Goal: Check status: Check status

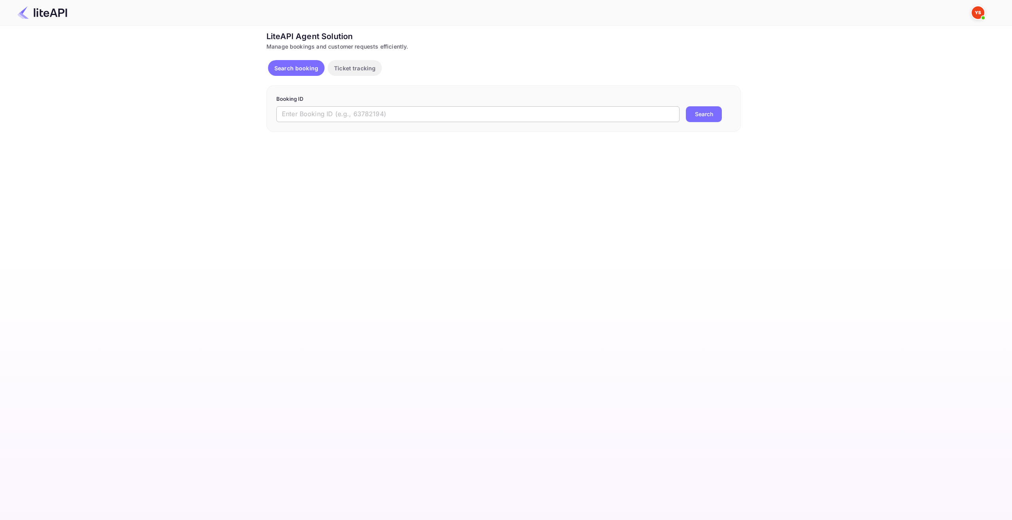
click at [346, 117] on input "text" at bounding box center [477, 114] width 403 height 16
paste input "9028193"
type input "9028193"
drag, startPoint x: 715, startPoint y: 115, endPoint x: 709, endPoint y: 110, distance: 8.2
click at [715, 115] on button "Search" at bounding box center [704, 114] width 36 height 16
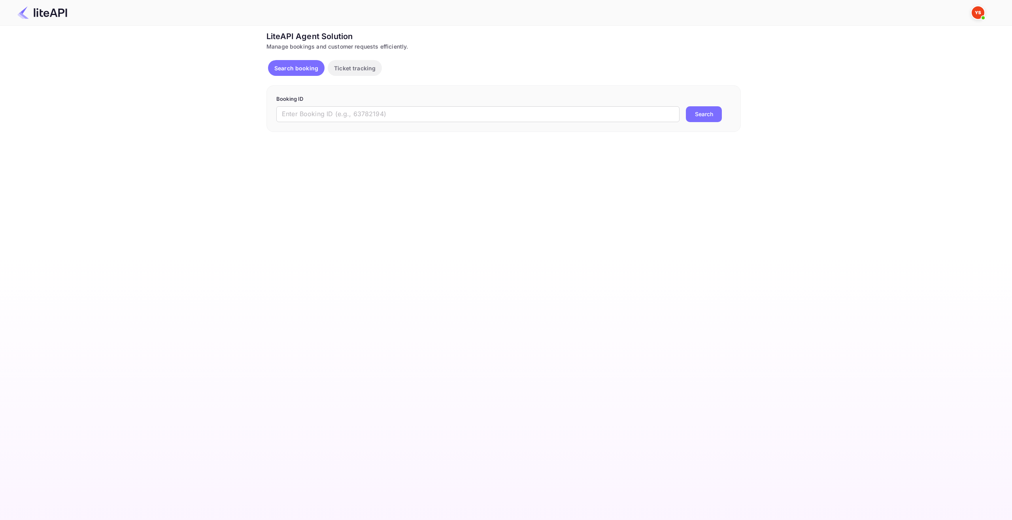
drag, startPoint x: 802, startPoint y: 72, endPoint x: 796, endPoint y: 70, distance: 6.0
click at [801, 72] on div "Ticket Affiliate URL https://www.nuitee.com/ Business partner name Nuitee Trave…" at bounding box center [503, 81] width 988 height 102
click at [381, 120] on input "text" at bounding box center [477, 114] width 403 height 16
paste input "9029787"
type input "9029787"
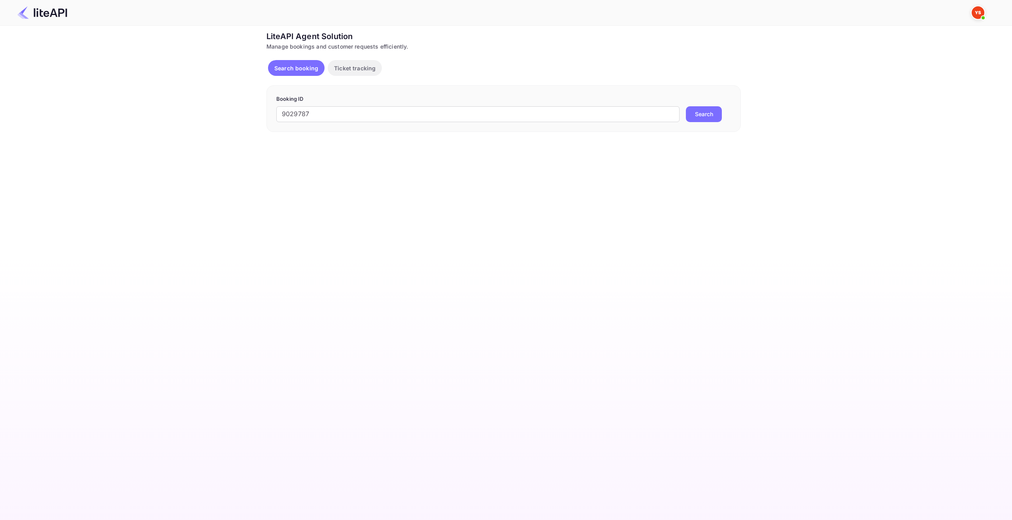
click at [721, 106] on form "Booking ID 9029787 ​ Search" at bounding box center [503, 108] width 455 height 27
click at [710, 115] on button "Search" at bounding box center [704, 114] width 36 height 16
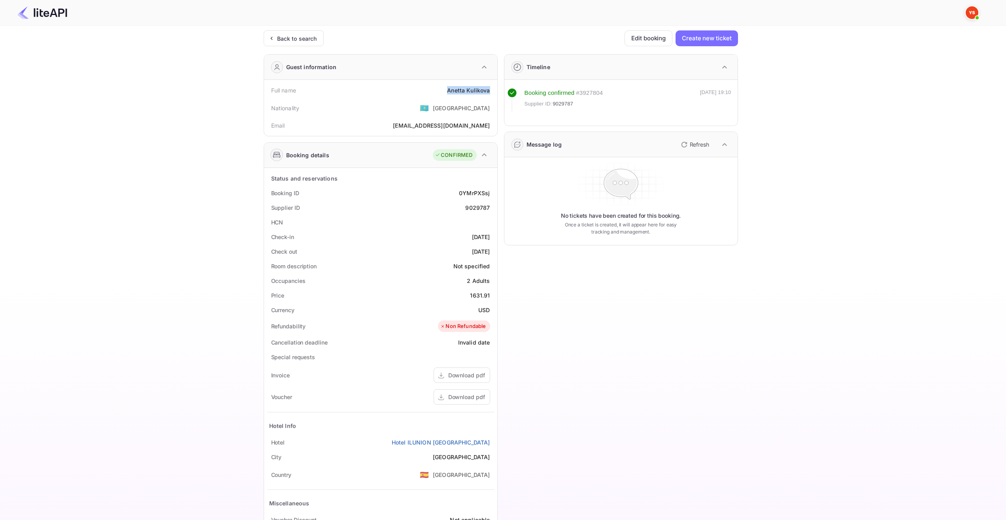
drag, startPoint x: 444, startPoint y: 92, endPoint x: 493, endPoint y: 92, distance: 49.8
click at [493, 92] on div "Full name Anetta Kulikova" at bounding box center [380, 90] width 227 height 15
copy div "Anetta Kulikova"
drag, startPoint x: 456, startPoint y: 240, endPoint x: 489, endPoint y: 238, distance: 33.6
click at [489, 238] on div "Check-in 2025-08-24" at bounding box center [380, 237] width 227 height 15
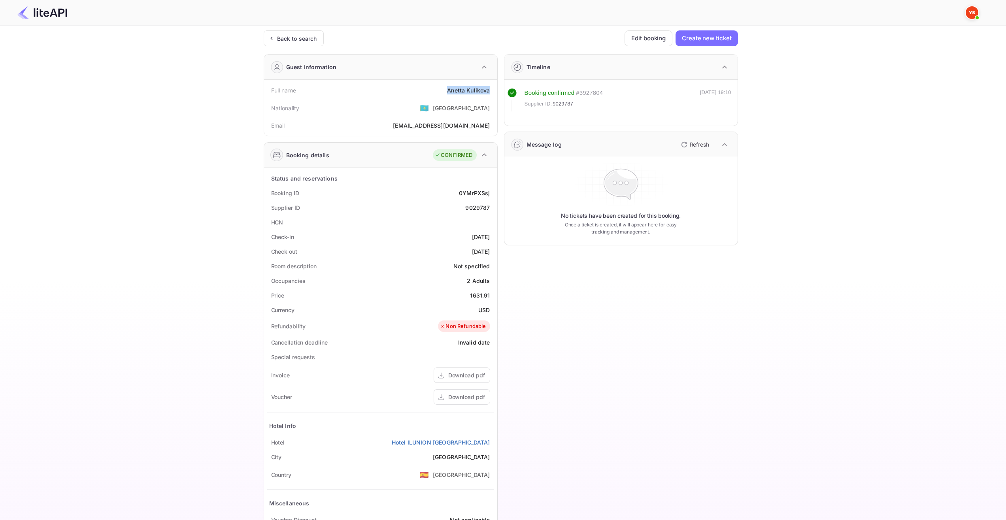
copy div "[DATE]"
drag, startPoint x: 457, startPoint y: 253, endPoint x: 490, endPoint y: 254, distance: 33.2
click at [490, 254] on div "Check out 2025-09-01" at bounding box center [380, 251] width 227 height 15
copy div "2025-09-01"
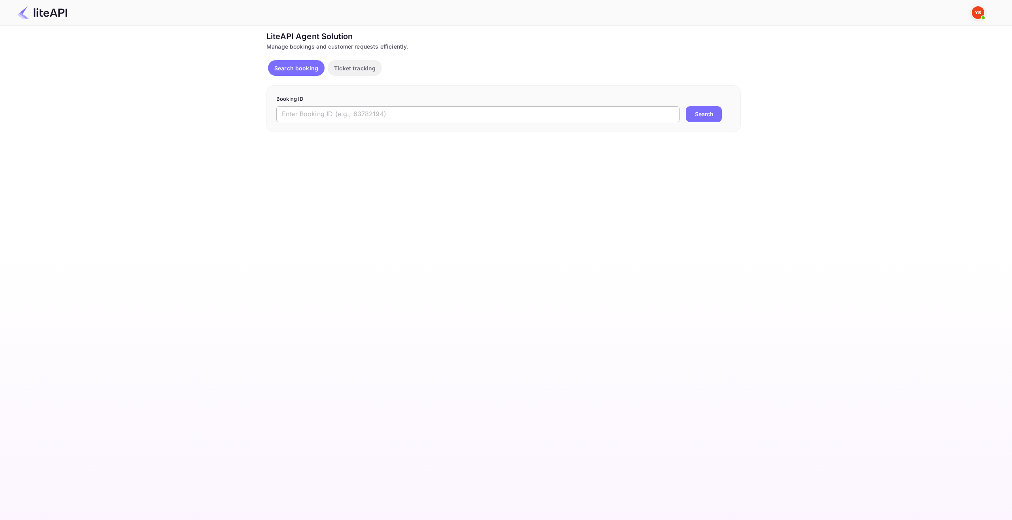
drag, startPoint x: 311, startPoint y: 108, endPoint x: 318, endPoint y: 110, distance: 7.8
click at [311, 108] on input "text" at bounding box center [477, 114] width 403 height 16
paste input "9035947"
type input "9035947"
click at [700, 117] on button "Search" at bounding box center [704, 114] width 36 height 16
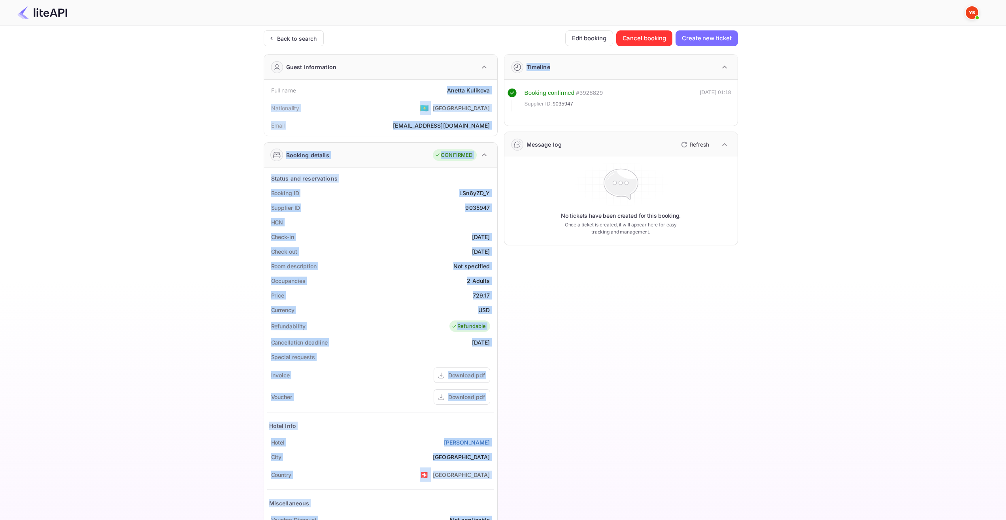
drag, startPoint x: 444, startPoint y: 92, endPoint x: 499, endPoint y: 90, distance: 54.2
click at [499, 90] on div "Guest information Full name [PERSON_NAME] Nationality 🇰🇿 [DEMOGRAPHIC_DATA] Ema…" at bounding box center [497, 307] width 481 height 518
drag, startPoint x: 466, startPoint y: 90, endPoint x: 460, endPoint y: 91, distance: 6.1
click at [465, 90] on div "[PERSON_NAME]" at bounding box center [468, 90] width 43 height 8
click at [450, 91] on div "[PERSON_NAME]" at bounding box center [468, 90] width 43 height 8
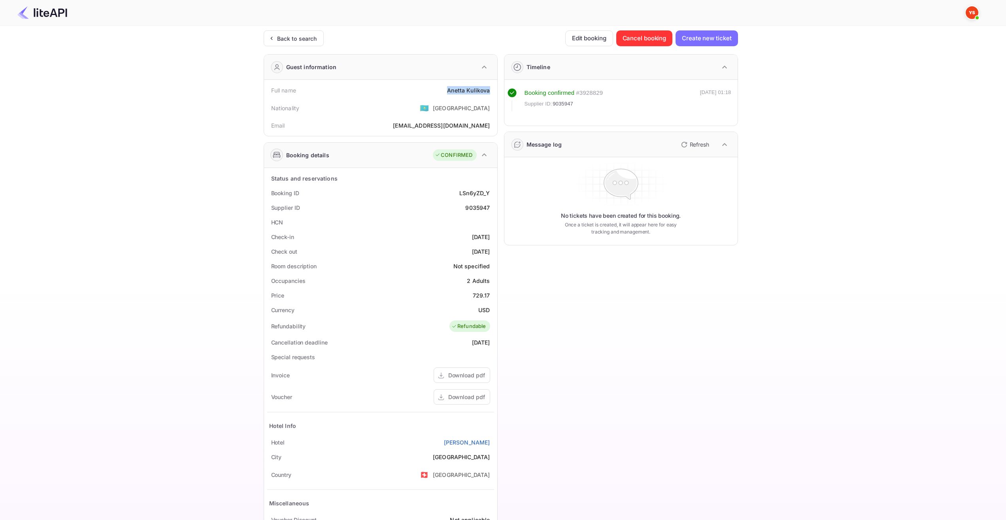
drag, startPoint x: 448, startPoint y: 91, endPoint x: 491, endPoint y: 92, distance: 43.1
click at [491, 92] on div "Full name [PERSON_NAME]" at bounding box center [380, 90] width 227 height 15
copy div "[PERSON_NAME]"
drag, startPoint x: 452, startPoint y: 237, endPoint x: 490, endPoint y: 240, distance: 38.1
click at [490, 240] on div "Check-in [DATE]" at bounding box center [380, 237] width 227 height 15
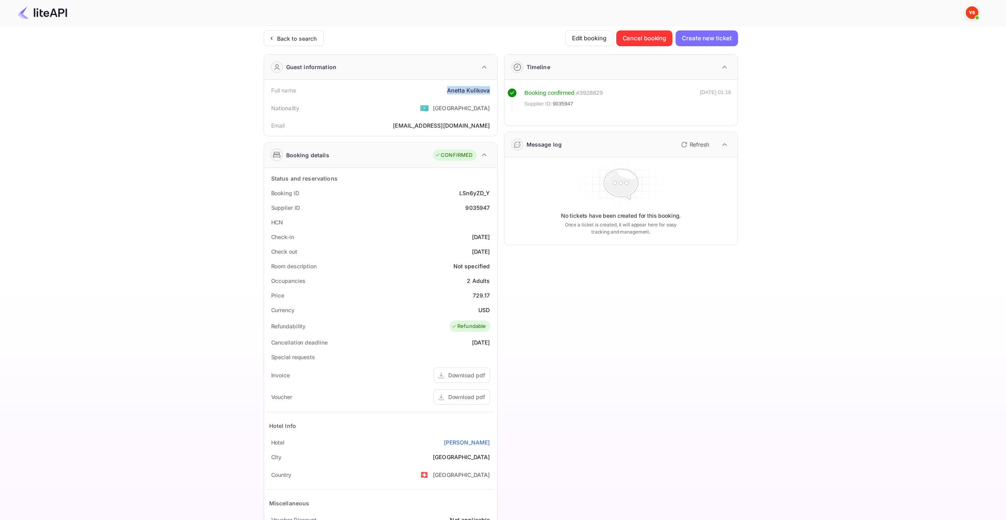
copy div "[DATE]"
drag, startPoint x: 455, startPoint y: 254, endPoint x: 489, endPoint y: 254, distance: 34.8
click at [489, 254] on div "Check out [DATE]" at bounding box center [380, 251] width 227 height 15
copy div "[DATE]"
